Goal: Transaction & Acquisition: Purchase product/service

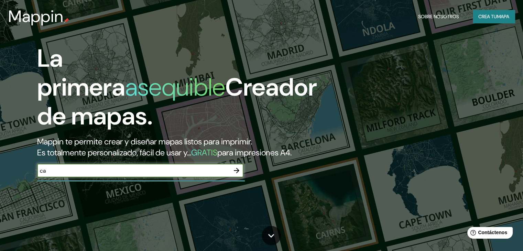
type input "c"
type input "sullana"
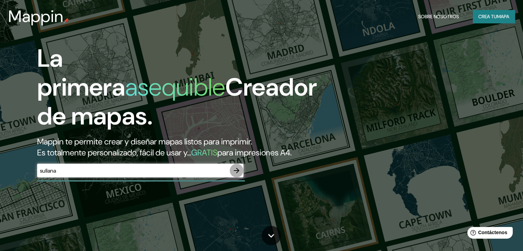
click at [235, 175] on icon "button" at bounding box center [236, 170] width 8 height 8
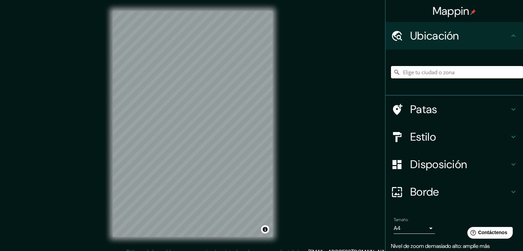
click at [437, 73] on input "Elige tu ciudad o zona" at bounding box center [457, 72] width 132 height 12
type input "[GEOGRAPHIC_DATA], [GEOGRAPHIC_DATA], [GEOGRAPHIC_DATA]"
click at [280, 138] on div "© Mapbox © OpenStreetMap Improve this map" at bounding box center [193, 124] width 182 height 248
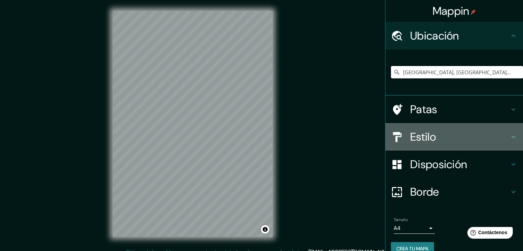
click at [410, 133] on font "Estilo" at bounding box center [423, 137] width 26 height 14
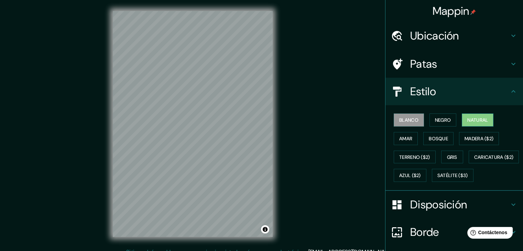
click at [468, 121] on font "Natural" at bounding box center [477, 120] width 21 height 6
click at [399, 142] on font "Amar" at bounding box center [405, 138] width 13 height 9
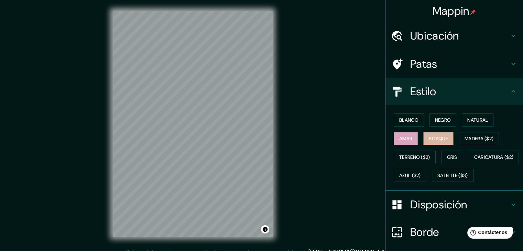
click at [434, 139] on font "Bosque" at bounding box center [437, 138] width 19 height 6
click at [421, 151] on button "Terreno ($2)" at bounding box center [414, 156] width 42 height 13
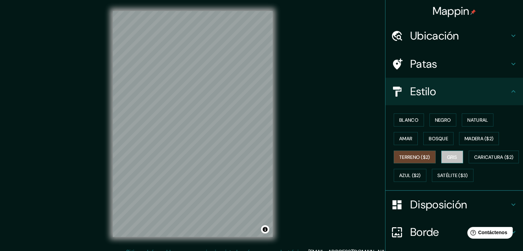
click at [447, 153] on font "Gris" at bounding box center [452, 157] width 10 height 9
click at [420, 156] on font "Terreno ($2)" at bounding box center [414, 157] width 31 height 6
click at [452, 154] on font "Gris" at bounding box center [452, 157] width 10 height 6
click at [475, 133] on button "Madera ($2)" at bounding box center [479, 138] width 40 height 13
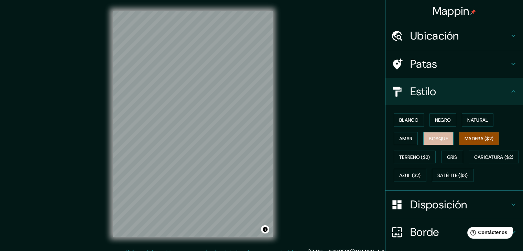
click at [440, 141] on font "Bosque" at bounding box center [437, 138] width 19 height 6
